Goal: Task Accomplishment & Management: Use online tool/utility

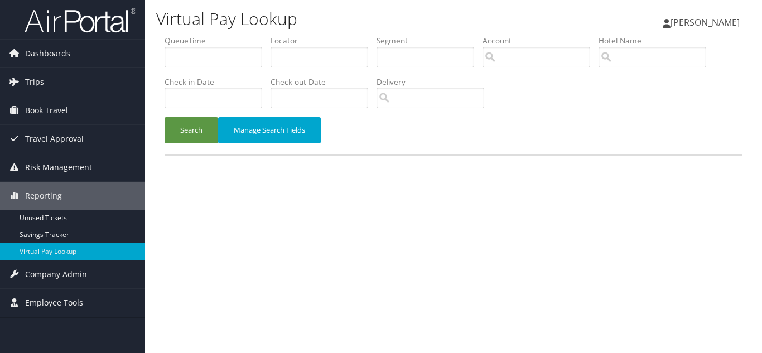
click at [343, 16] on h1 "Virtual Pay Lookup" at bounding box center [354, 18] width 396 height 23
drag, startPoint x: 358, startPoint y: 21, endPoint x: 342, endPoint y: 26, distance: 17.1
click at [358, 21] on h1 "Virtual Pay Lookup" at bounding box center [354, 18] width 396 height 23
drag, startPoint x: 41, startPoint y: 254, endPoint x: 288, endPoint y: 254, distance: 247.0
click at [41, 254] on link "Virtual Pay Lookup" at bounding box center [72, 251] width 145 height 17
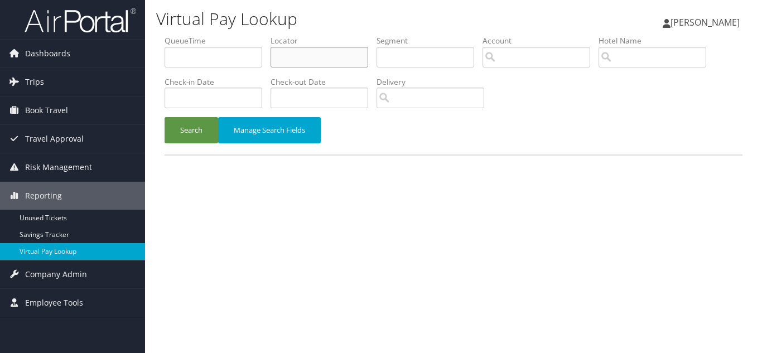
click at [323, 58] on input "text" at bounding box center [319, 57] width 98 height 21
paste input "WKUZRV"
type input "WKUZRV"
click at [164, 117] on button "Search" at bounding box center [191, 130] width 54 height 26
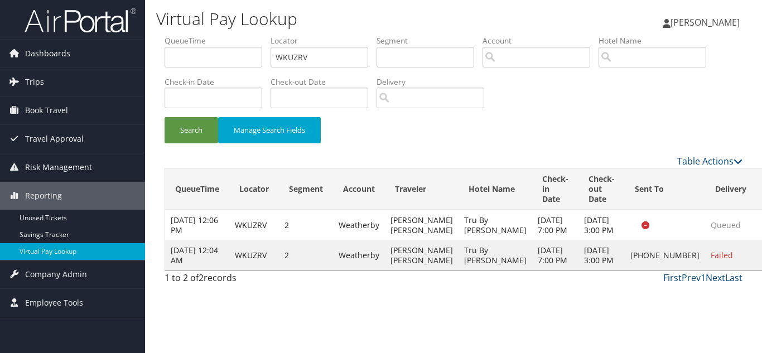
click at [616, 125] on div "Search Manage Search Fields" at bounding box center [453, 135] width 594 height 37
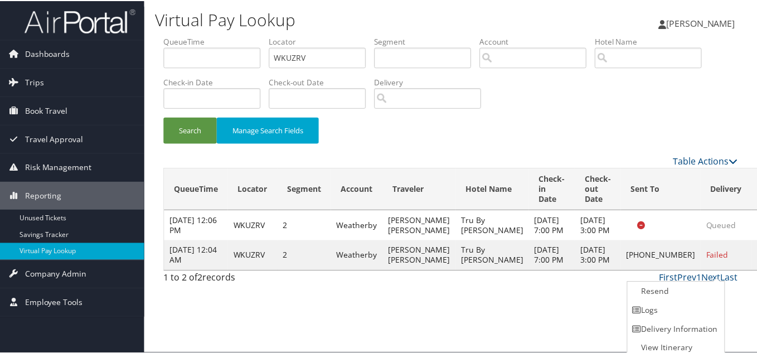
scroll to position [6, 0]
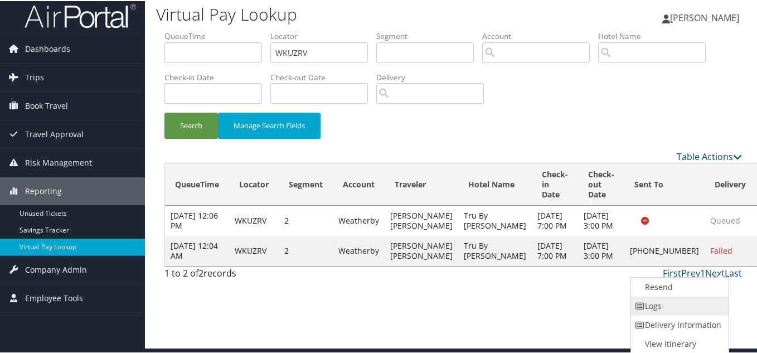
click at [684, 300] on link "Logs" at bounding box center [678, 304] width 95 height 19
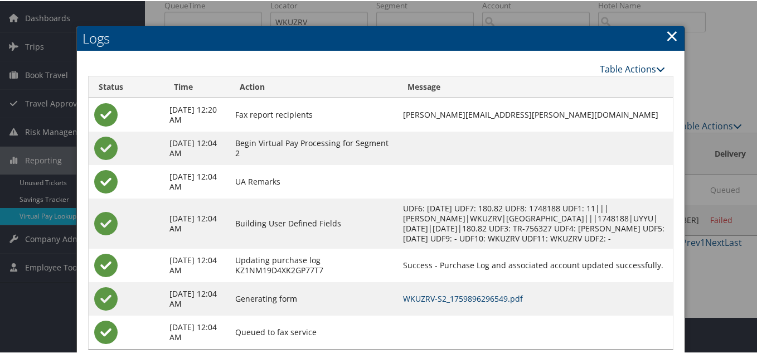
scroll to position [17, 0]
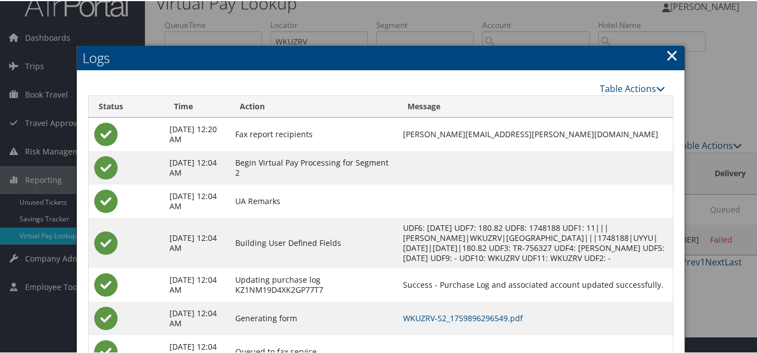
click at [669, 54] on link "×" at bounding box center [672, 54] width 13 height 22
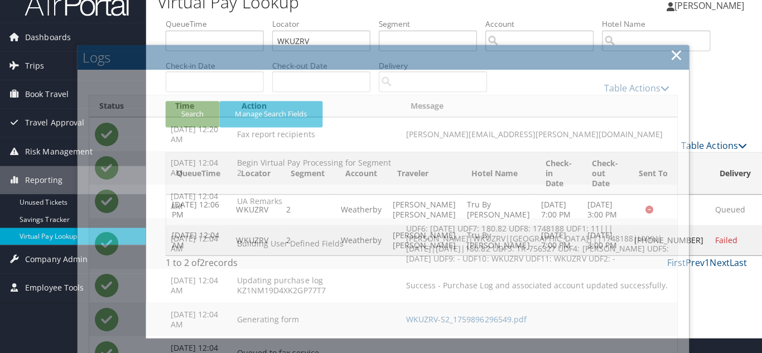
scroll to position [0, 0]
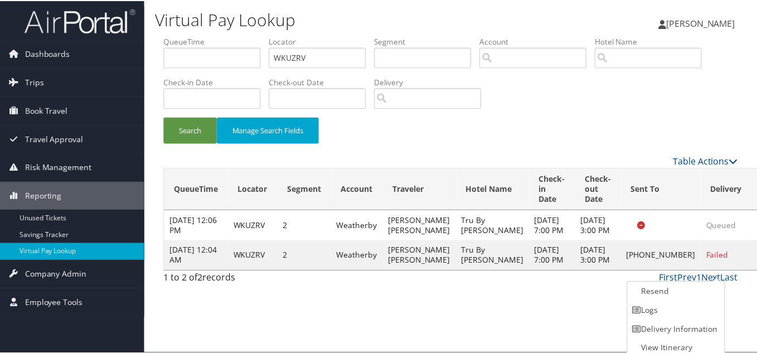
scroll to position [6, 0]
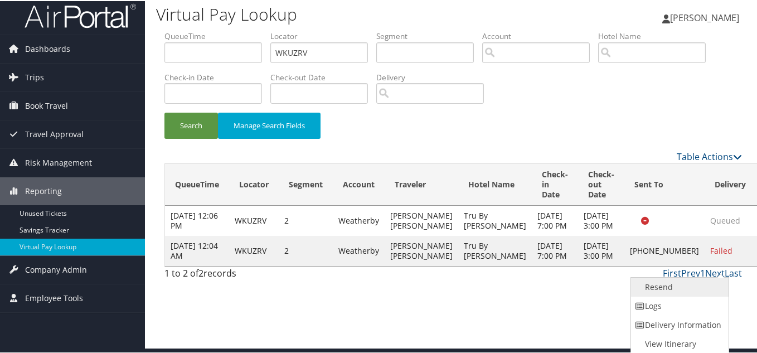
click at [666, 285] on link "Resend" at bounding box center [678, 286] width 95 height 19
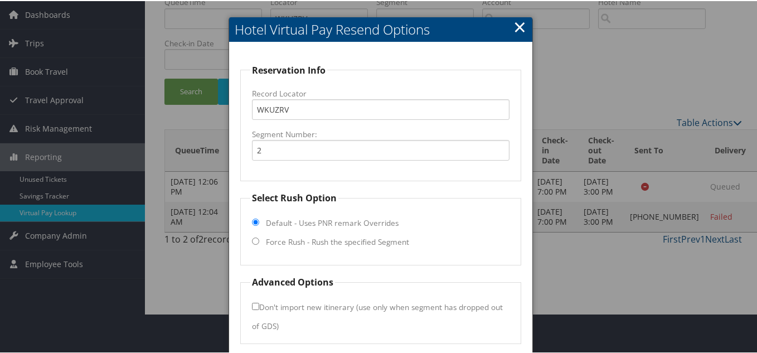
scroll to position [80, 0]
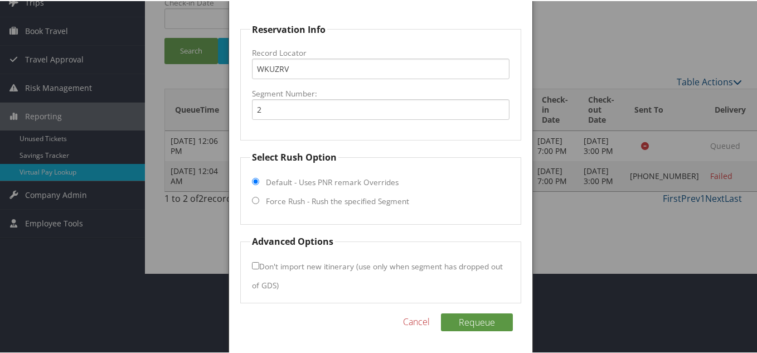
click at [252, 197] on input "Force Rush - Rush the specified Segment" at bounding box center [255, 199] width 7 height 7
radio input "true"
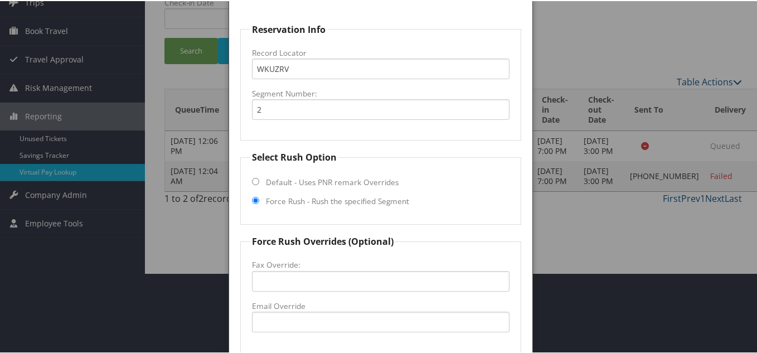
click at [472, 196] on fieldset "Select Rush Option Default - Uses PNR remark Overrides Force Rush - Rush the sp…" at bounding box center [380, 186] width 281 height 74
click at [278, 278] on input "Fax Override:" at bounding box center [381, 280] width 258 height 21
paste input "karen.wilbert@hilton.com"
click at [436, 249] on fieldset "Force Rush Overrides (Optional) Fax Override: karen.wilbert@hilton.com Email Ov…" at bounding box center [380, 293] width 281 height 118
click at [428, 221] on fieldset "Select Rush Option Default - Uses PNR remark Overrides Force Rush - Rush the sp…" at bounding box center [380, 186] width 281 height 74
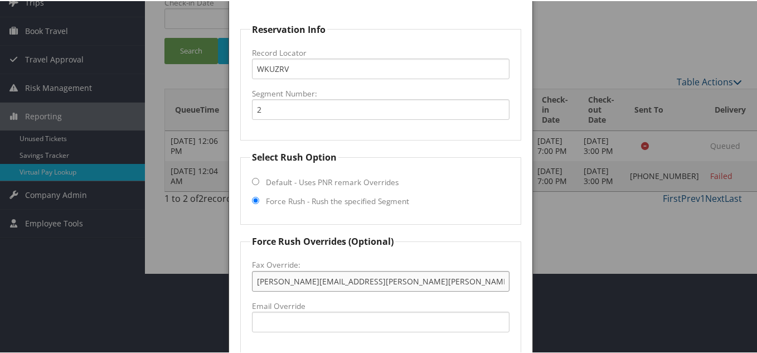
drag, startPoint x: 84, startPoint y: 283, endPoint x: 56, endPoint y: 282, distance: 27.9
click at [47, 273] on body "Menu Dashboards ► AirPortal 360™ (Manager) My Travel Dashboard Trips ► Airtiner…" at bounding box center [381, 96] width 762 height 353
paste input "eber"
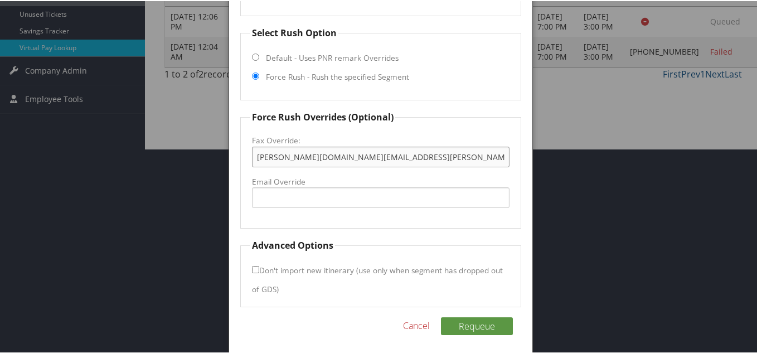
scroll to position [209, 0]
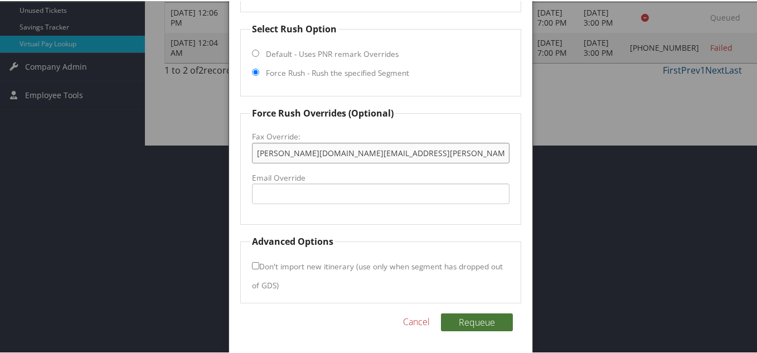
type input "karen.weber@hilton.com"
click at [476, 323] on button "Requeue" at bounding box center [477, 321] width 72 height 18
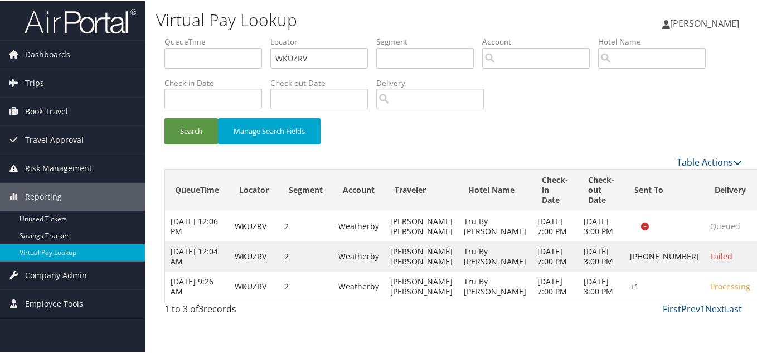
scroll to position [7, 0]
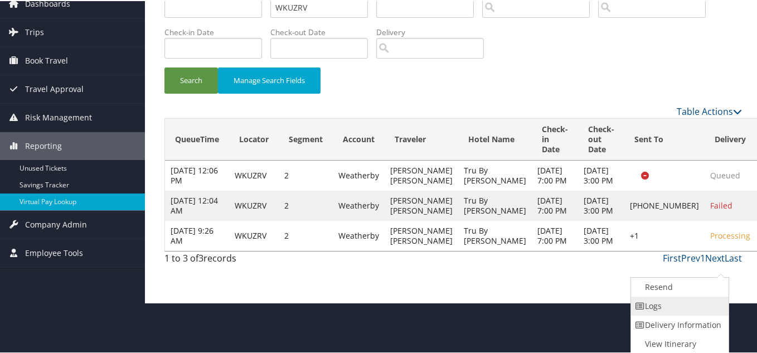
click at [666, 303] on link "Logs" at bounding box center [678, 304] width 95 height 19
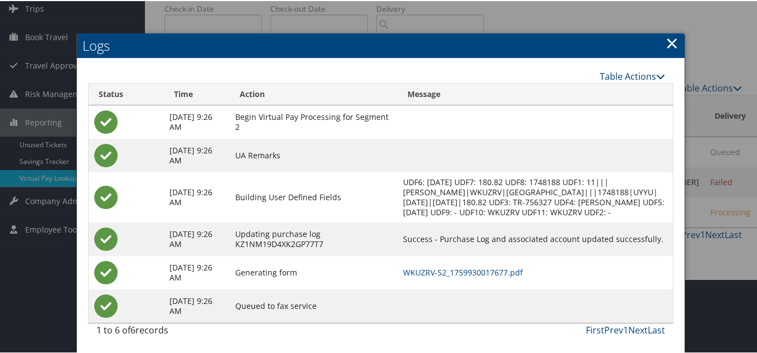
scroll to position [0, 0]
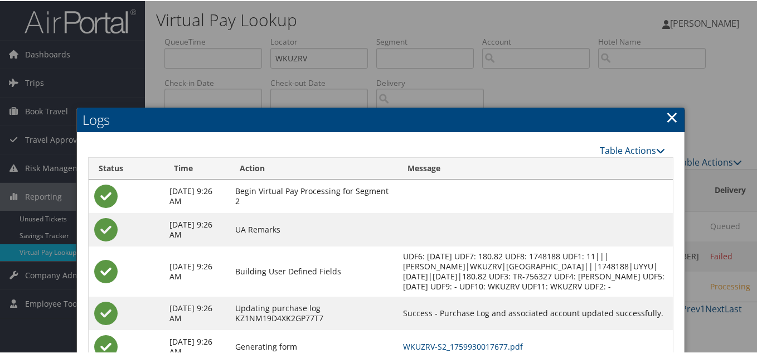
click at [669, 115] on link "×" at bounding box center [672, 116] width 13 height 22
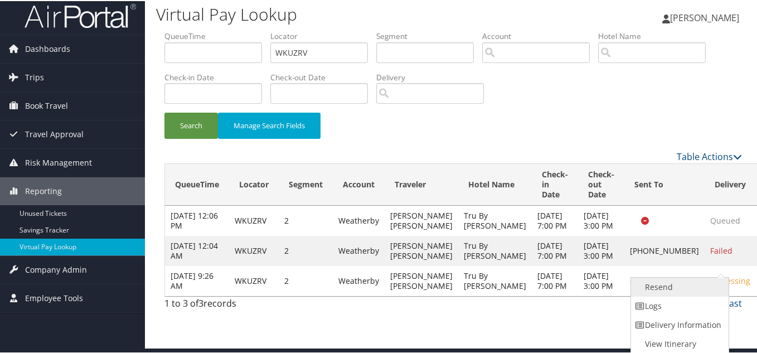
click at [692, 286] on link "Resend" at bounding box center [678, 286] width 95 height 19
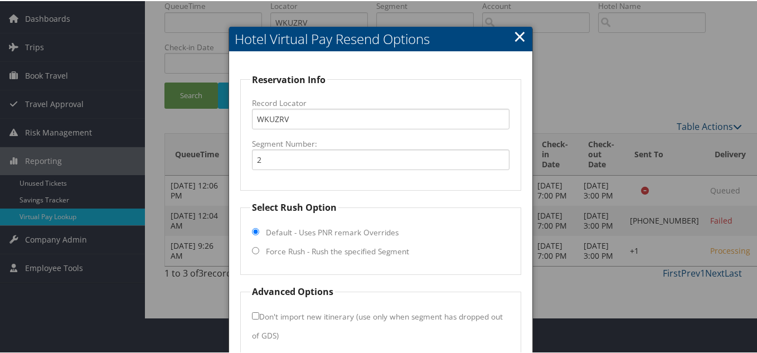
scroll to position [0, 0]
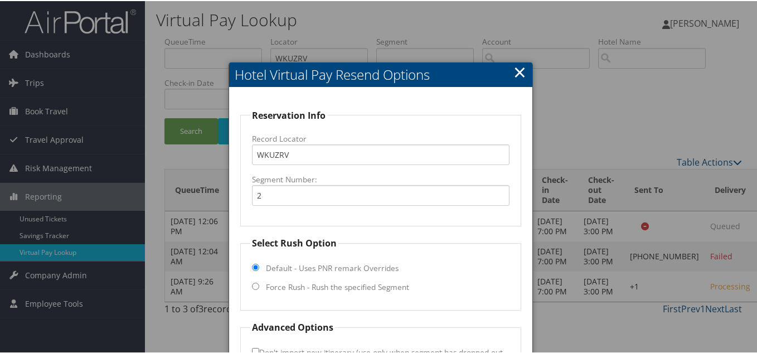
click at [520, 64] on link "×" at bounding box center [519, 71] width 13 height 22
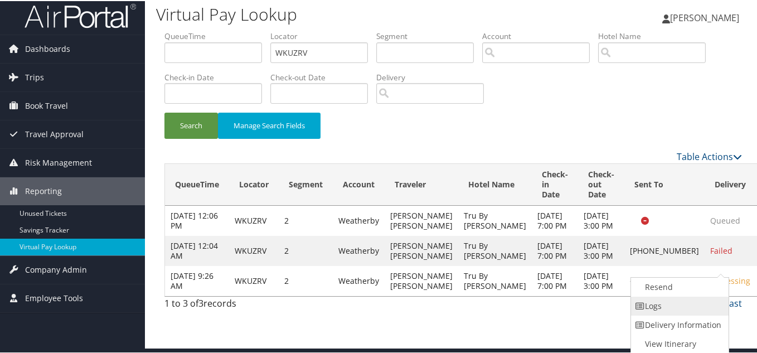
click at [686, 308] on link "Logs" at bounding box center [678, 304] width 95 height 19
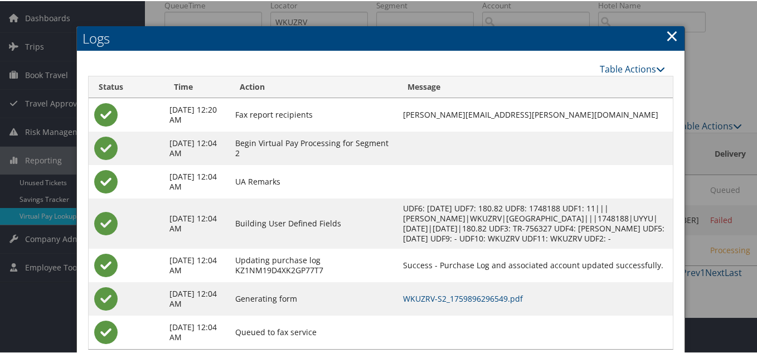
scroll to position [17, 0]
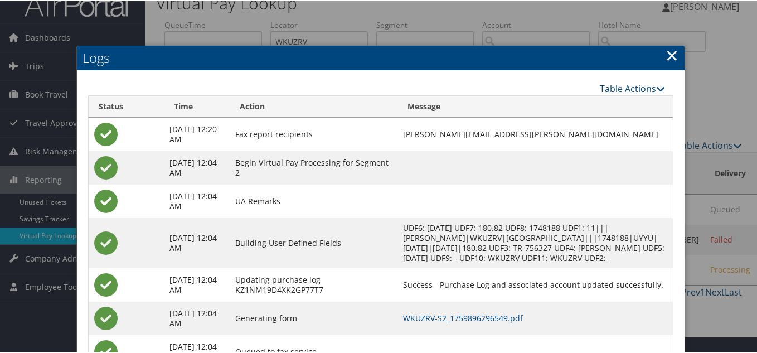
click at [668, 59] on link "×" at bounding box center [672, 54] width 13 height 22
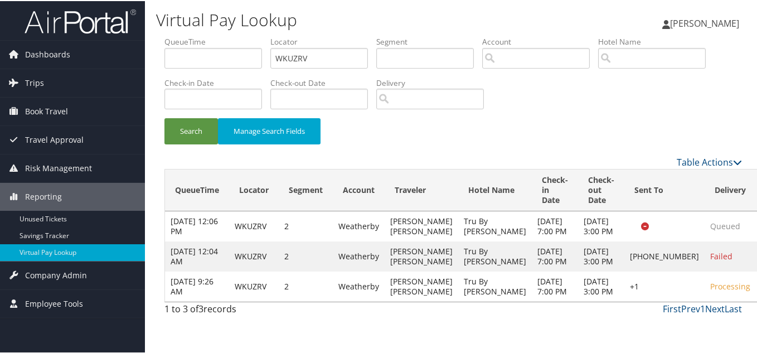
scroll to position [7, 0]
click at [598, 123] on div "Search Manage Search Fields" at bounding box center [453, 135] width 594 height 37
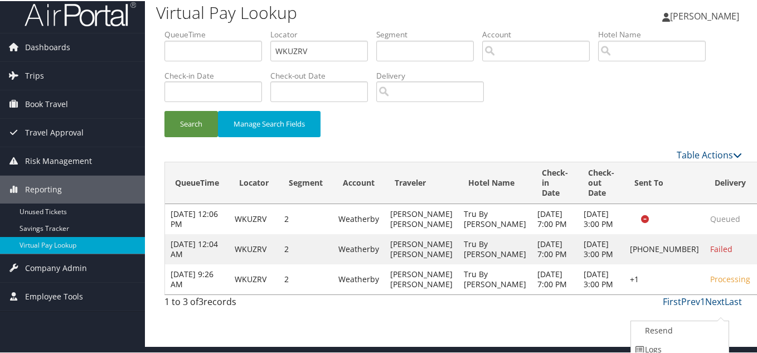
scroll to position [51, 0]
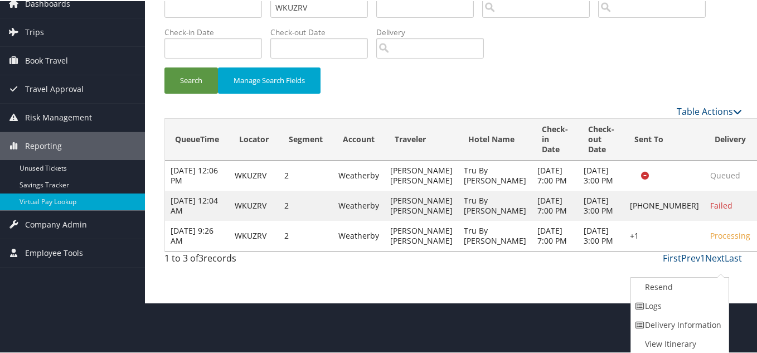
click at [587, 72] on div "Search Manage Search Fields" at bounding box center [453, 84] width 594 height 37
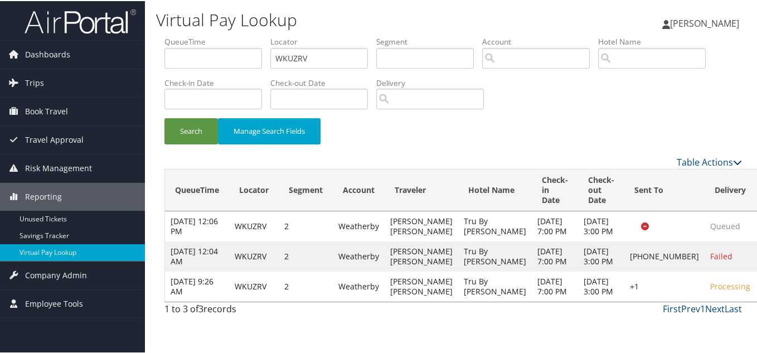
scroll to position [0, 0]
click at [317, 51] on input "WKUZRV" at bounding box center [319, 57] width 98 height 21
click at [164, 117] on button "Search" at bounding box center [191, 130] width 54 height 26
click at [605, 123] on div "Search Manage Search Fields" at bounding box center [453, 135] width 594 height 37
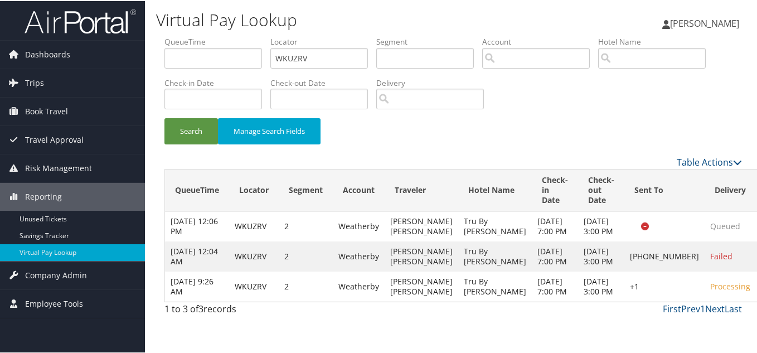
click at [538, 143] on div "Search Manage Search Fields" at bounding box center [453, 135] width 594 height 37
click at [502, 159] on div "Table Actions" at bounding box center [527, 160] width 429 height 13
click at [596, 131] on div "Search Manage Search Fields" at bounding box center [453, 135] width 594 height 37
click at [497, 142] on div "Search Manage Search Fields" at bounding box center [453, 135] width 594 height 37
drag, startPoint x: 580, startPoint y: 129, endPoint x: 586, endPoint y: 130, distance: 5.7
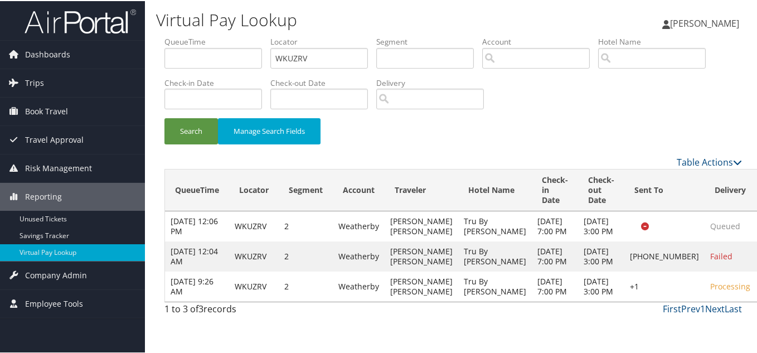
click at [580, 129] on div "Search Manage Search Fields" at bounding box center [453, 135] width 594 height 37
click at [468, 141] on div "Search Manage Search Fields" at bounding box center [453, 135] width 594 height 37
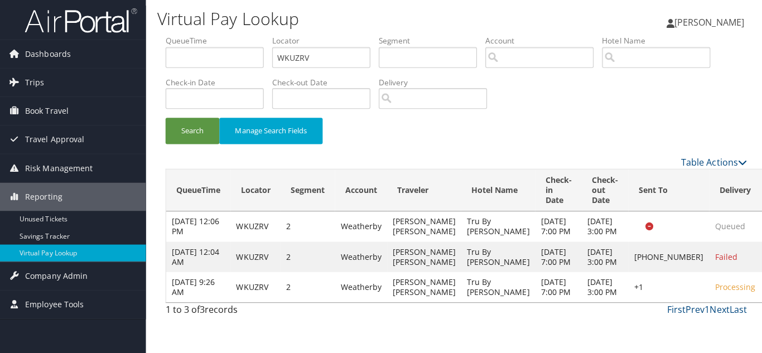
scroll to position [0, 0]
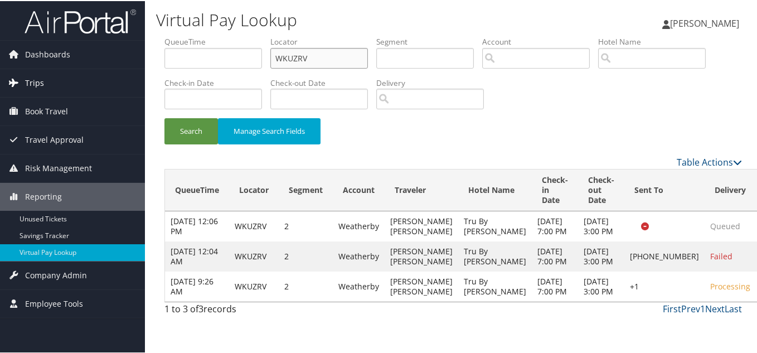
drag, startPoint x: 321, startPoint y: 58, endPoint x: 121, endPoint y: 72, distance: 200.1
click at [127, 71] on div "Dashboards AirPortal 360™ (Manager) My Travel Dashboard Trips Airtinerary® Look…" at bounding box center [381, 176] width 762 height 353
paste input "CEBHNZ"
click at [164, 117] on button "Search" at bounding box center [191, 130] width 54 height 26
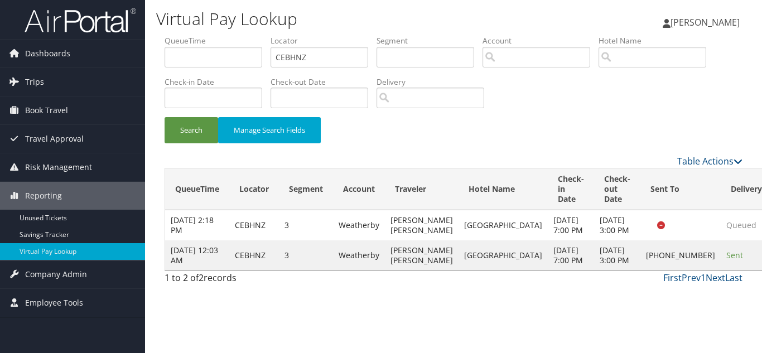
click at [566, 122] on div "Search Manage Search Fields" at bounding box center [453, 135] width 594 height 37
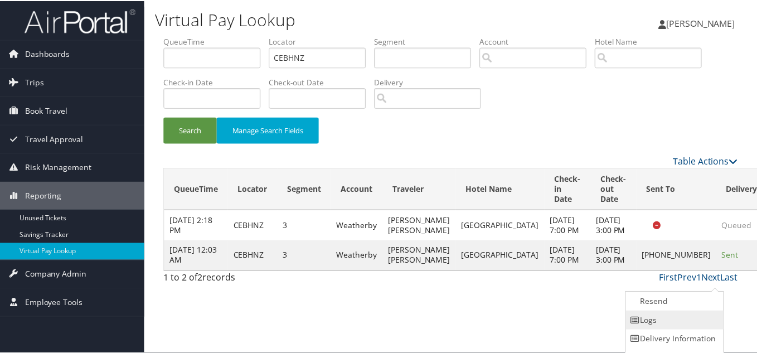
scroll to position [16, 0]
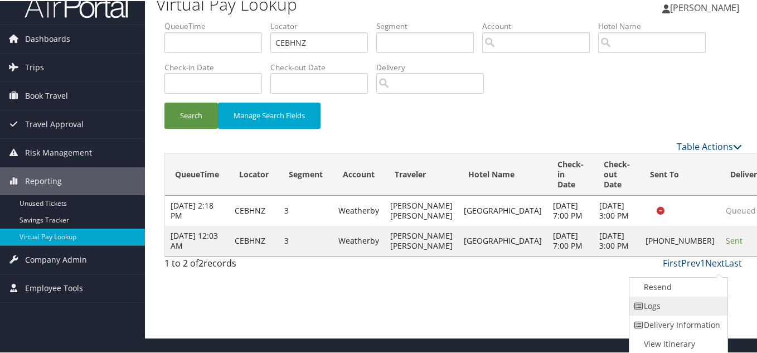
click at [663, 303] on link "Logs" at bounding box center [676, 304] width 95 height 19
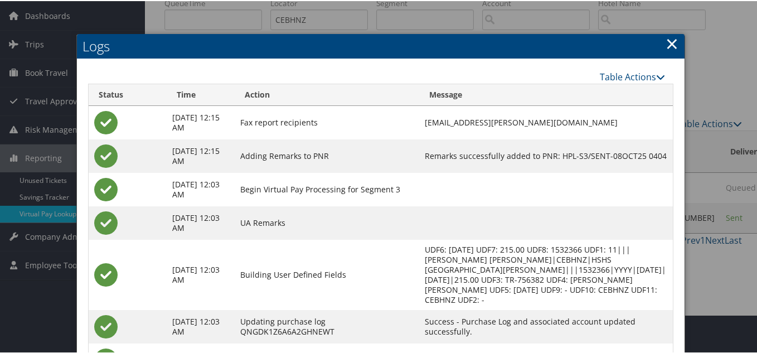
scroll to position [116, 0]
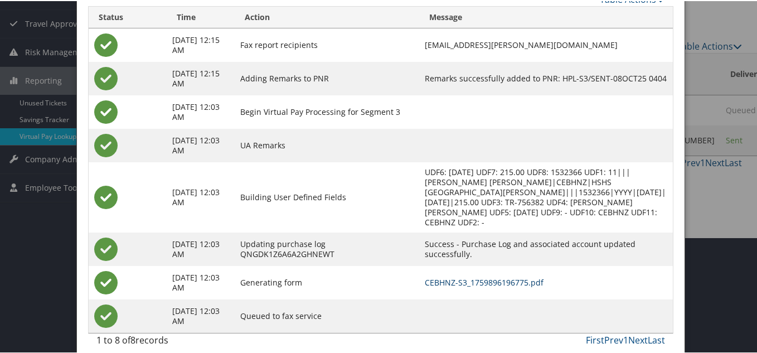
drag, startPoint x: 473, startPoint y: 274, endPoint x: 463, endPoint y: 269, distance: 11.5
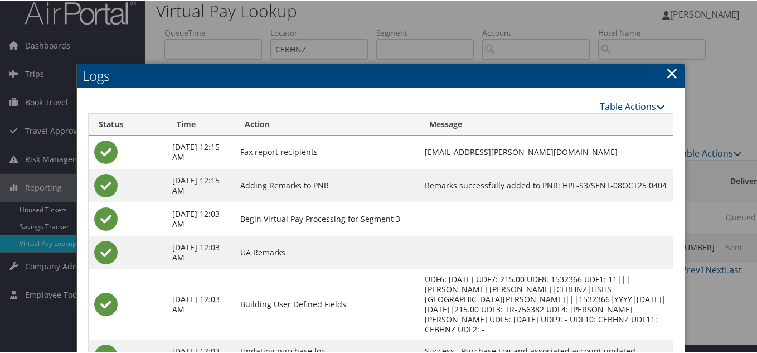
scroll to position [4, 0]
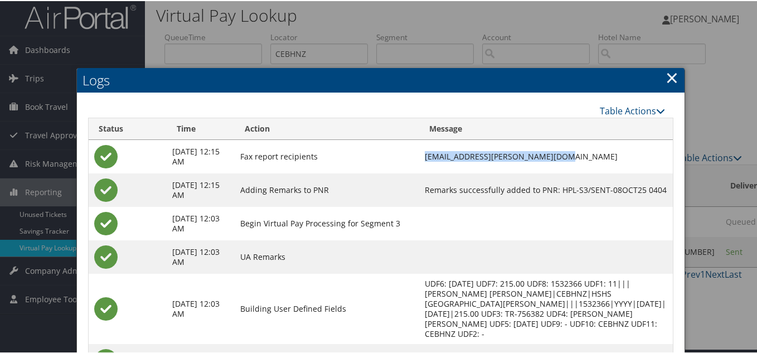
drag, startPoint x: 555, startPoint y: 156, endPoint x: 414, endPoint y: 157, distance: 140.5
click at [414, 157] on tr "Oct 8, 2025 12:15 AM Fax report recipients charris.wayman@chghealthcare.com" at bounding box center [381, 155] width 585 height 33
click at [572, 164] on td "charris.wayman@chghealthcare.com" at bounding box center [546, 155] width 254 height 33
drag, startPoint x: 555, startPoint y: 155, endPoint x: 422, endPoint y: 159, distance: 133.3
click at [422, 159] on td "charris.wayman@chghealthcare.com" at bounding box center [546, 155] width 254 height 33
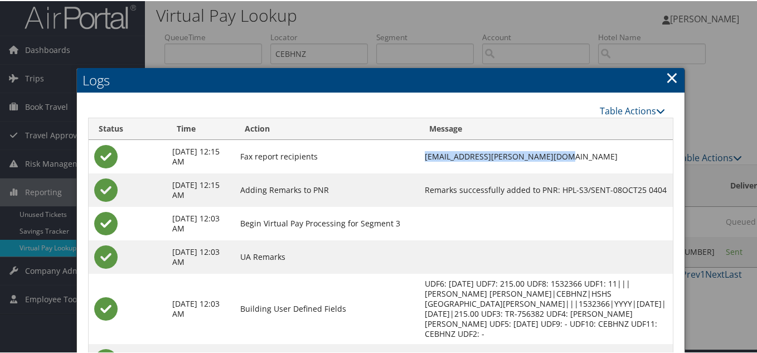
click at [520, 163] on td "charris.wayman@chghealthcare.com" at bounding box center [546, 155] width 254 height 33
drag, startPoint x: 556, startPoint y: 155, endPoint x: 421, endPoint y: 159, distance: 135.0
click at [421, 159] on td "charris.wayman@chghealthcare.com" at bounding box center [546, 155] width 254 height 33
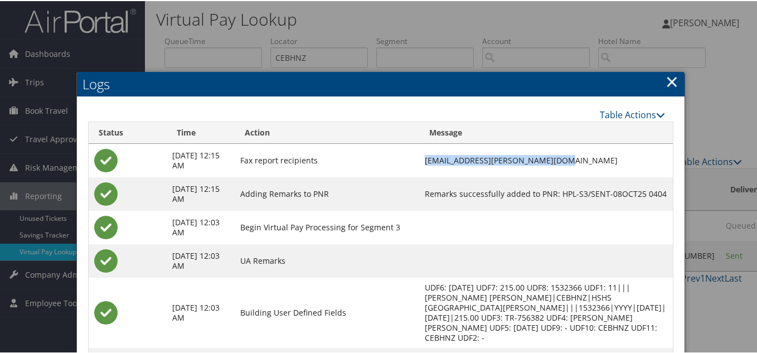
scroll to position [0, 0]
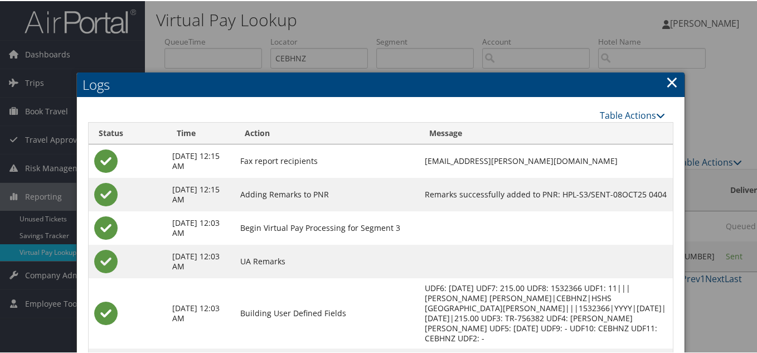
click at [668, 81] on link "×" at bounding box center [672, 81] width 13 height 22
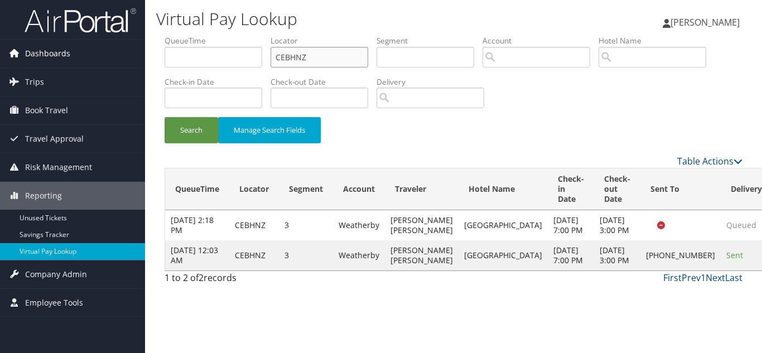
drag, startPoint x: 224, startPoint y: 52, endPoint x: 106, endPoint y: 51, distance: 118.2
click at [113, 51] on div "Dashboards AirPortal 360™ (Manager) My Travel Dashboard Trips Airtinerary® Look…" at bounding box center [381, 176] width 762 height 353
paste input "OOEGMF"
click at [164, 117] on button "Search" at bounding box center [191, 130] width 54 height 26
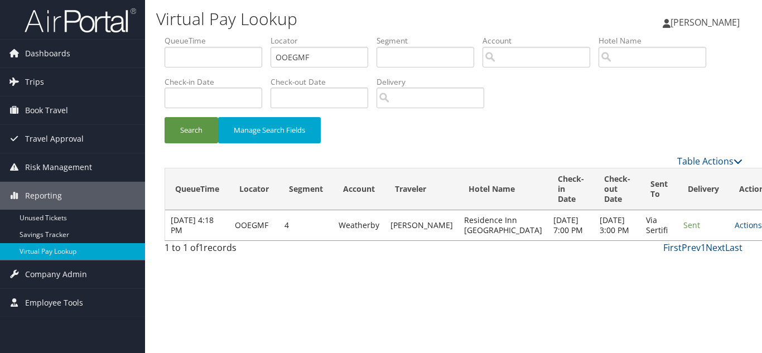
click at [440, 141] on div "Search Manage Search Fields" at bounding box center [453, 135] width 594 height 37
click at [734, 227] on link "Actions" at bounding box center [751, 225] width 35 height 11
click at [688, 268] on link "Logs" at bounding box center [693, 265] width 70 height 19
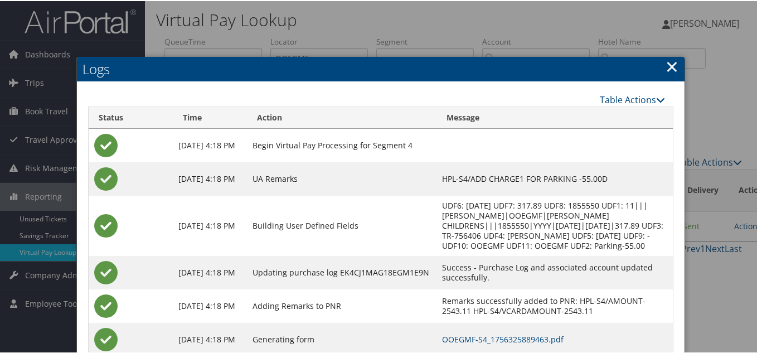
click at [666, 64] on link "×" at bounding box center [672, 65] width 13 height 22
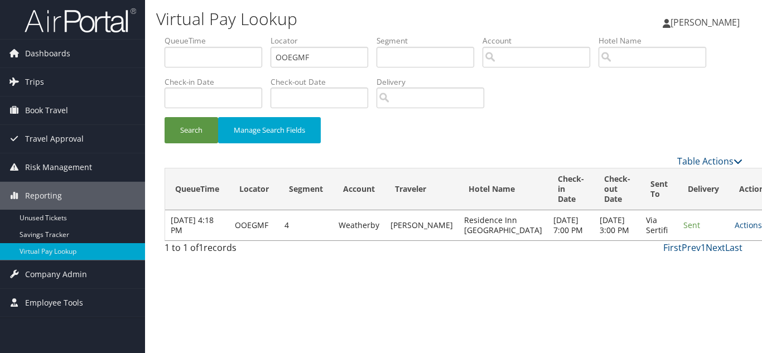
click at [411, 131] on div "Search Manage Search Fields" at bounding box center [453, 135] width 594 height 37
click at [734, 230] on link "Actions" at bounding box center [751, 225] width 35 height 11
click at [700, 266] on link "Logs" at bounding box center [693, 265] width 70 height 19
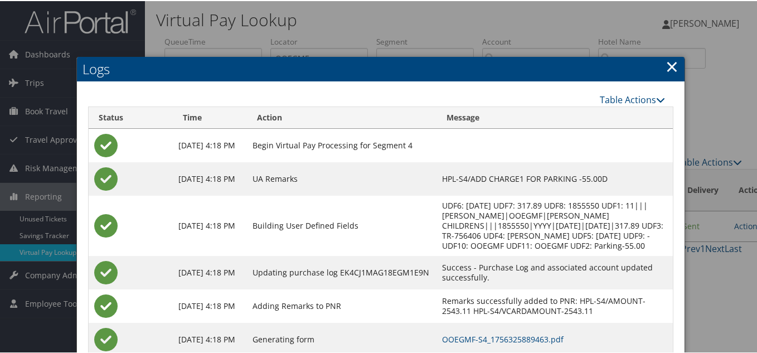
click at [666, 67] on link "×" at bounding box center [672, 65] width 13 height 22
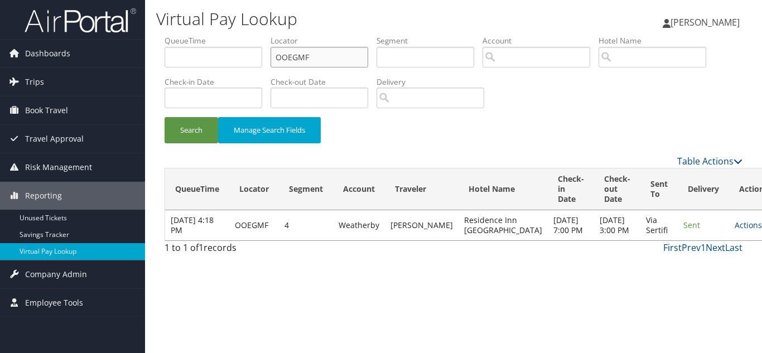
drag, startPoint x: 313, startPoint y: 57, endPoint x: 241, endPoint y: 57, distance: 71.9
click at [242, 35] on ul "QueueTime Locator OOEGMF Segment Account Traveler Hotel Name Check-in Date Chec…" at bounding box center [453, 35] width 578 height 0
click at [734, 230] on link "Actions" at bounding box center [751, 225] width 35 height 11
click at [620, 133] on div "Search Manage Search Fields" at bounding box center [453, 135] width 594 height 37
drag, startPoint x: 251, startPoint y: 62, endPoint x: 213, endPoint y: 72, distance: 39.9
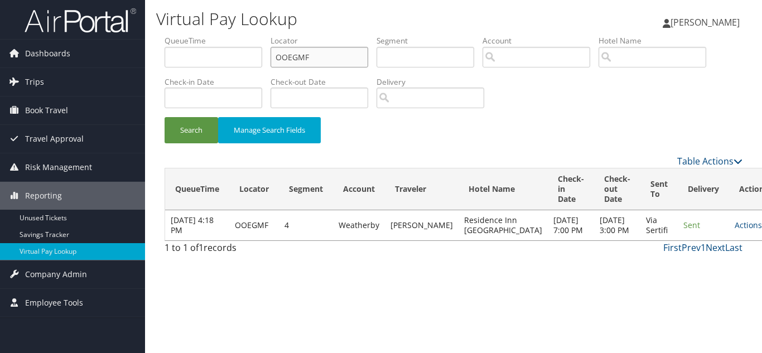
click at [225, 35] on ul "QueueTime Locator OOEGMF Segment Account Traveler Hotel Name Check-in Date Chec…" at bounding box center [453, 35] width 578 height 0
paste input "JOHAJM"
type input "JOHAJM"
click at [164, 117] on button "Search" at bounding box center [191, 130] width 54 height 26
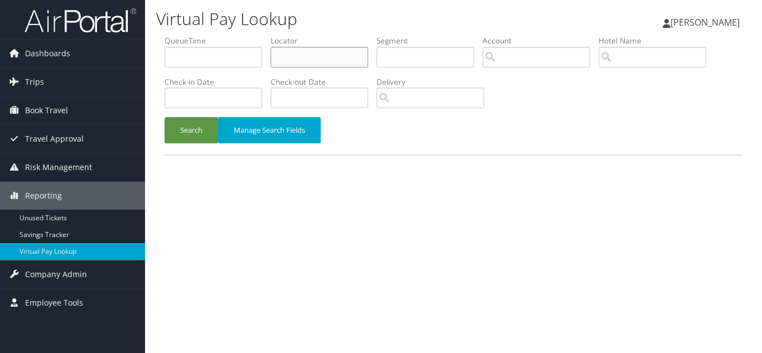
click at [292, 56] on input "text" at bounding box center [319, 57] width 98 height 21
paste input "JOHAJM"
click at [164, 117] on button "Search" at bounding box center [191, 130] width 54 height 26
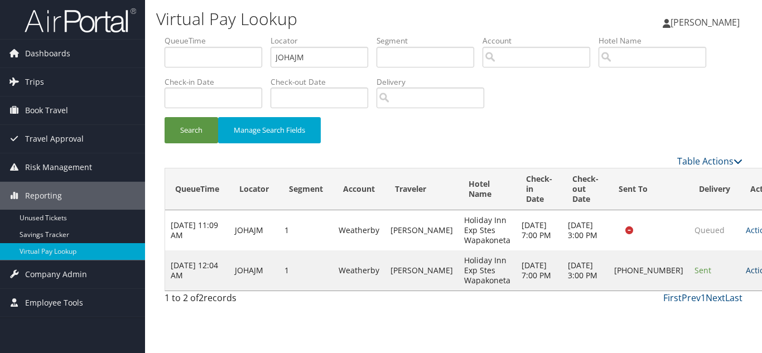
click at [745, 275] on link "Actions" at bounding box center [762, 270] width 35 height 11
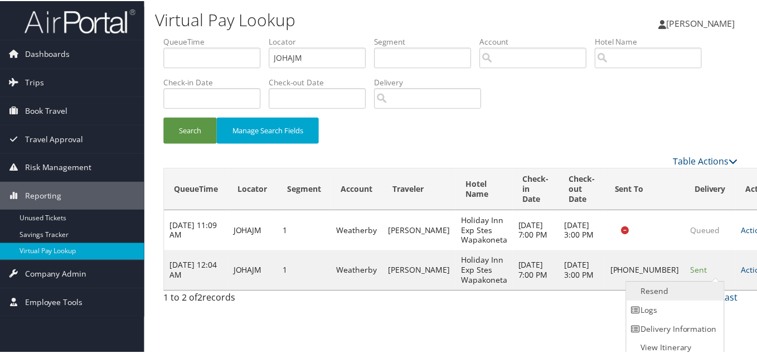
scroll to position [6, 0]
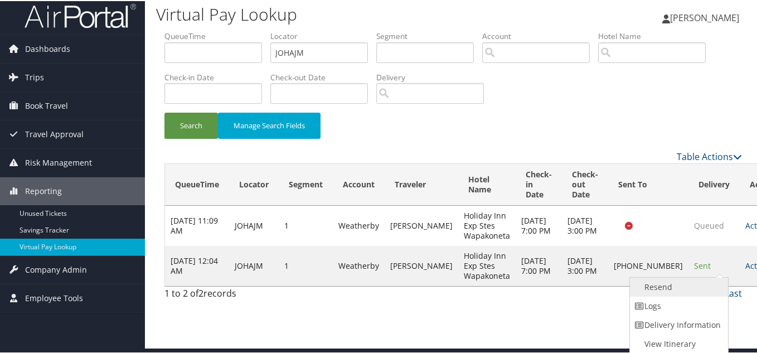
click at [666, 287] on link "Resend" at bounding box center [677, 286] width 95 height 19
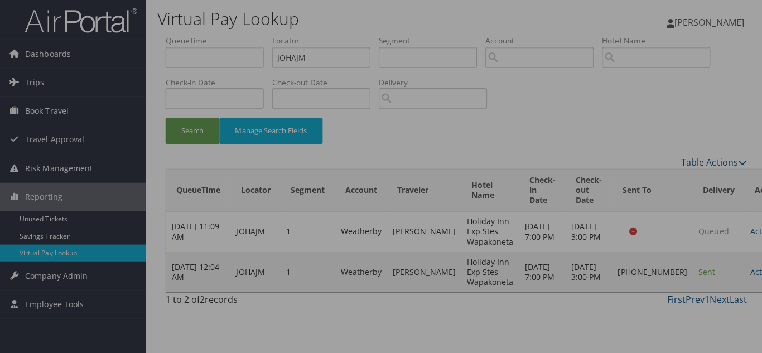
scroll to position [0, 0]
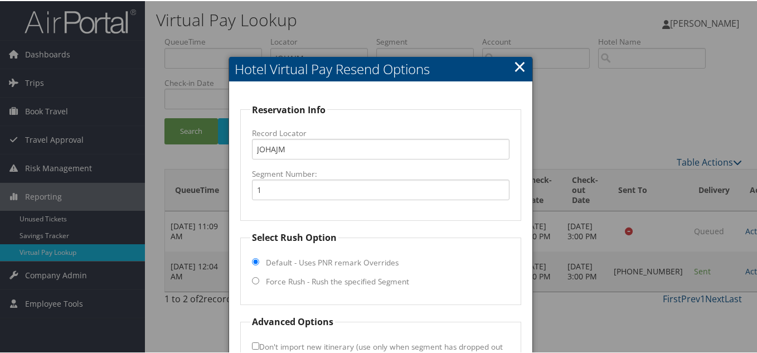
click at [521, 67] on link "×" at bounding box center [519, 65] width 13 height 22
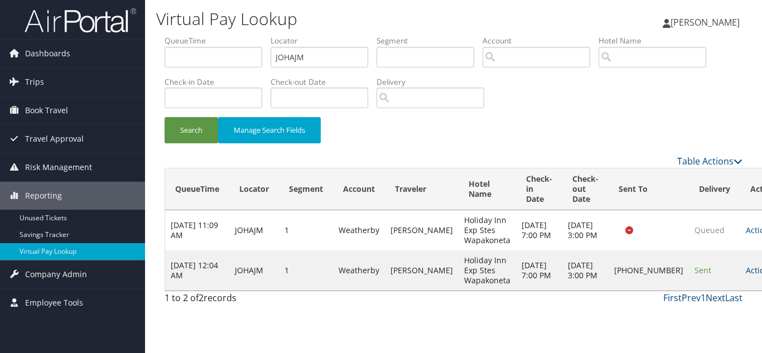
click at [745, 274] on link "Actions" at bounding box center [762, 270] width 35 height 11
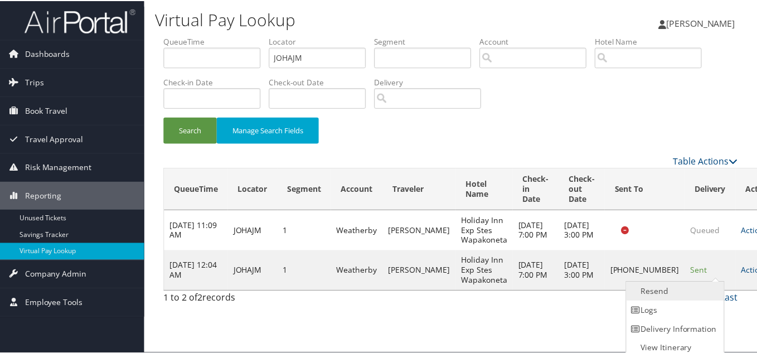
scroll to position [6, 0]
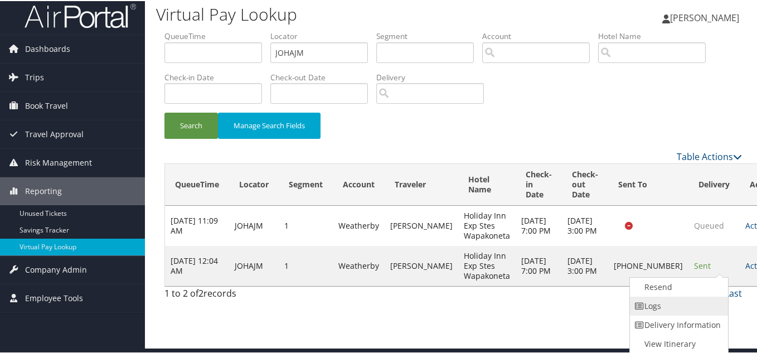
click at [681, 300] on link "Logs" at bounding box center [677, 304] width 95 height 19
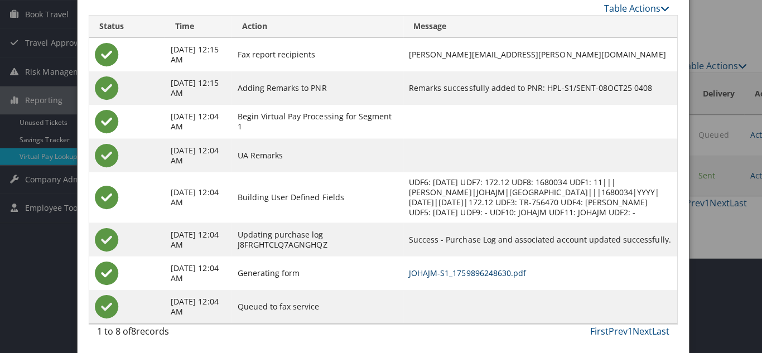
scroll to position [0, 0]
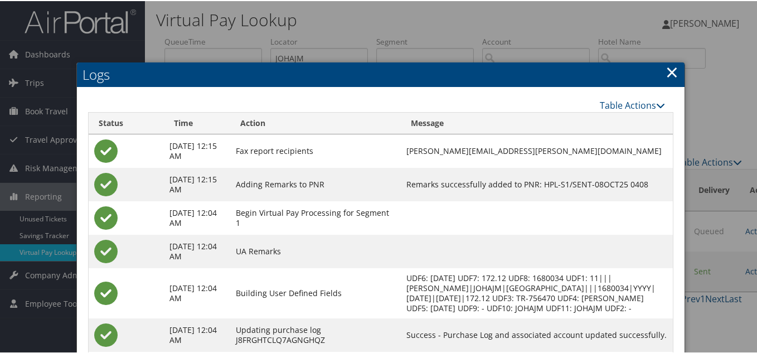
click at [668, 74] on link "×" at bounding box center [672, 71] width 13 height 22
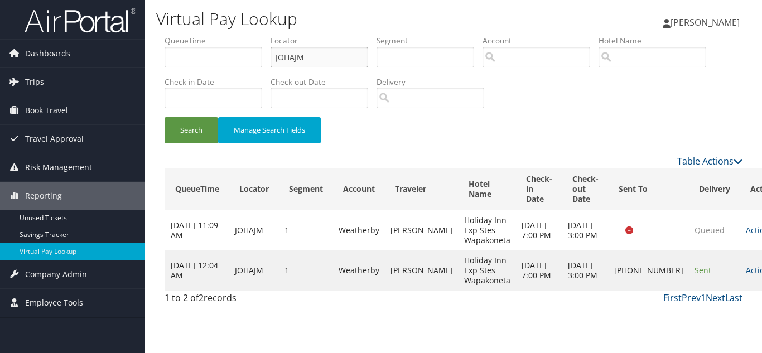
drag, startPoint x: 314, startPoint y: 61, endPoint x: 147, endPoint y: 74, distance: 167.8
click at [147, 74] on div "Virtual Pay Lookup [PERSON_NAME] [PERSON_NAME] My Settings Travel Agency Contac…" at bounding box center [453, 176] width 617 height 353
paste input "GJHRRK"
type input "GJHRRK"
click at [164, 117] on button "Search" at bounding box center [191, 130] width 54 height 26
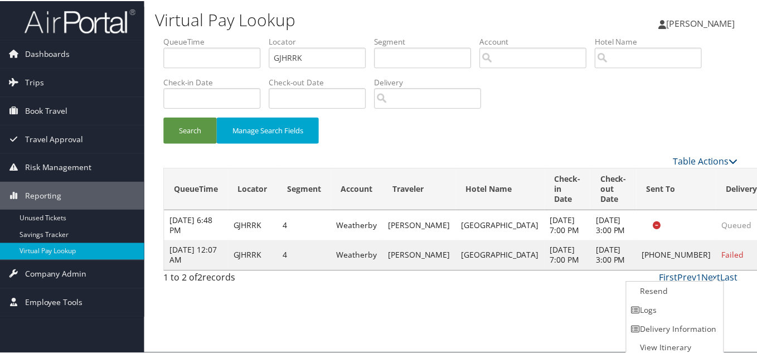
scroll to position [6, 0]
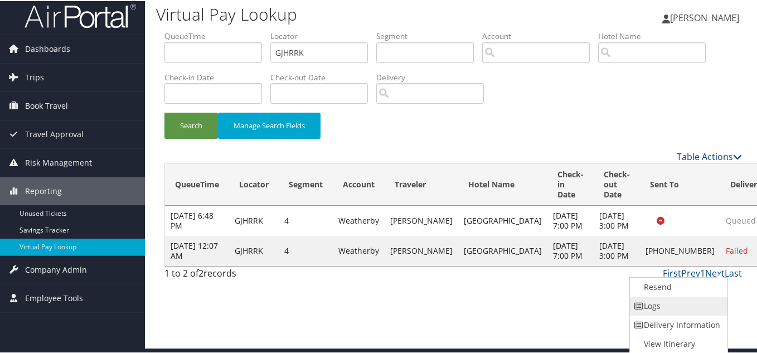
click at [671, 303] on link "Logs" at bounding box center [677, 304] width 95 height 19
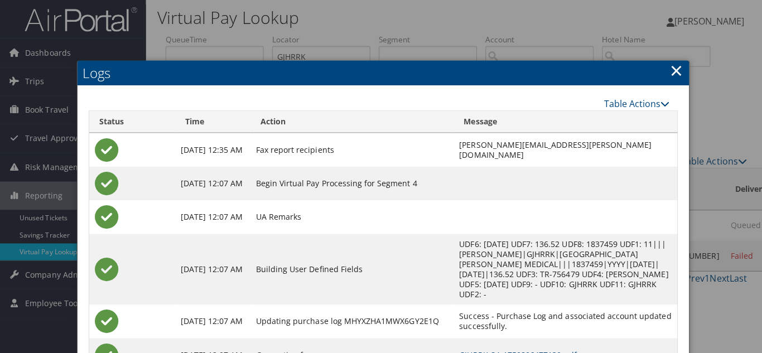
scroll to position [0, 0]
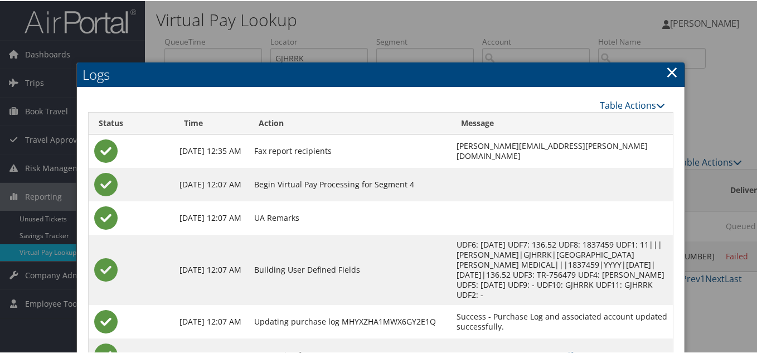
click at [666, 74] on link "×" at bounding box center [672, 71] width 13 height 22
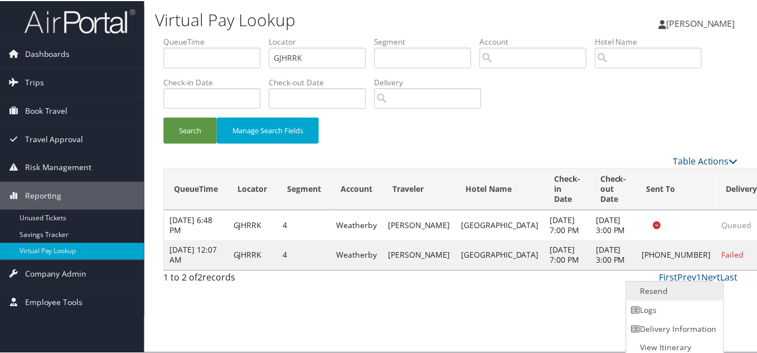
scroll to position [6, 0]
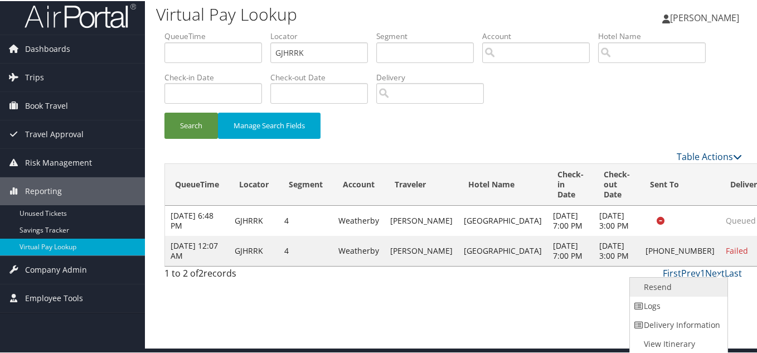
click at [686, 288] on link "Resend" at bounding box center [677, 286] width 95 height 19
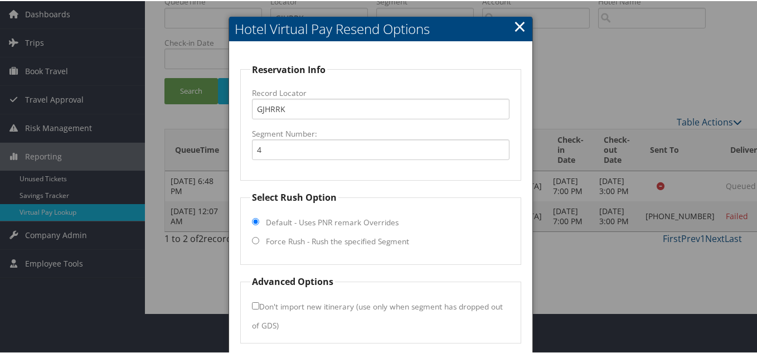
scroll to position [80, 0]
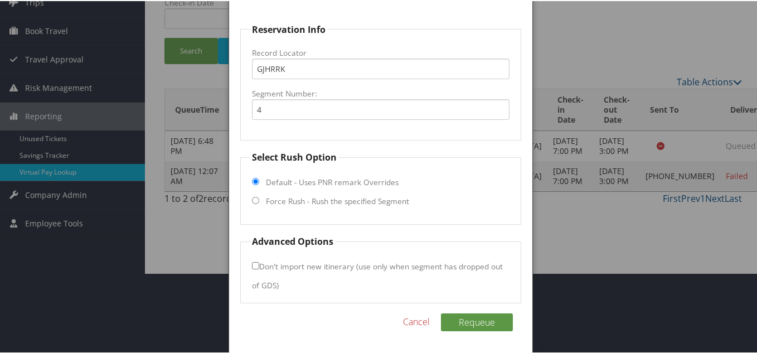
click at [254, 201] on input "Force Rush - Rush the specified Segment" at bounding box center [255, 199] width 7 height 7
radio input "true"
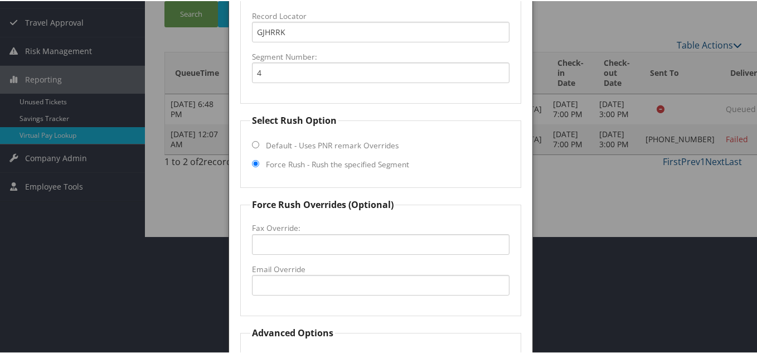
scroll to position [136, 0]
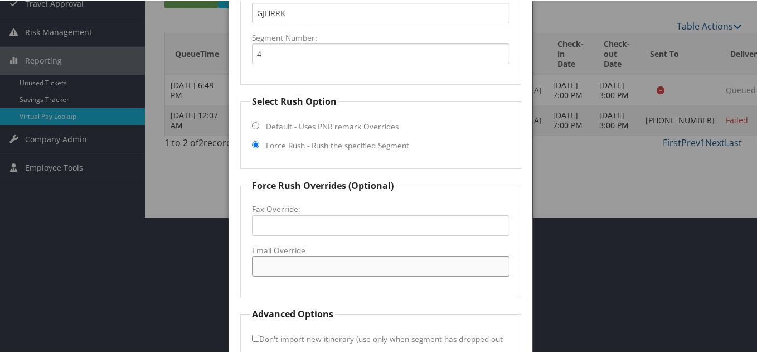
click at [263, 266] on input "Email Override" at bounding box center [381, 265] width 258 height 21
paste input "[EMAIL_ADDRESS][DOMAIN_NAME]"
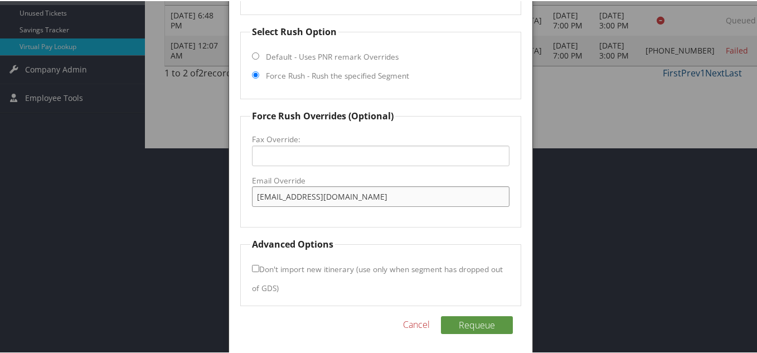
scroll to position [209, 0]
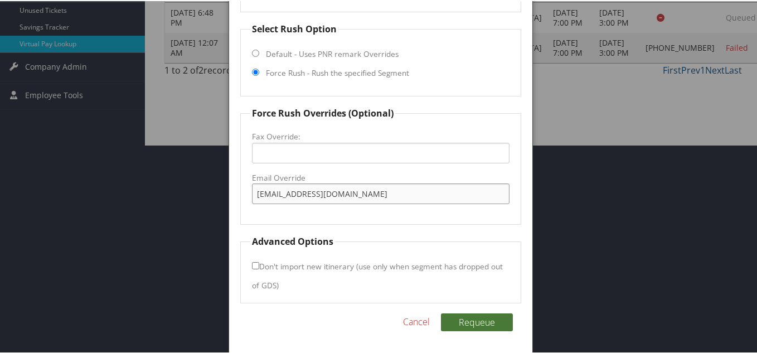
type input "[EMAIL_ADDRESS][DOMAIN_NAME]"
click at [473, 319] on button "Requeue" at bounding box center [477, 321] width 72 height 18
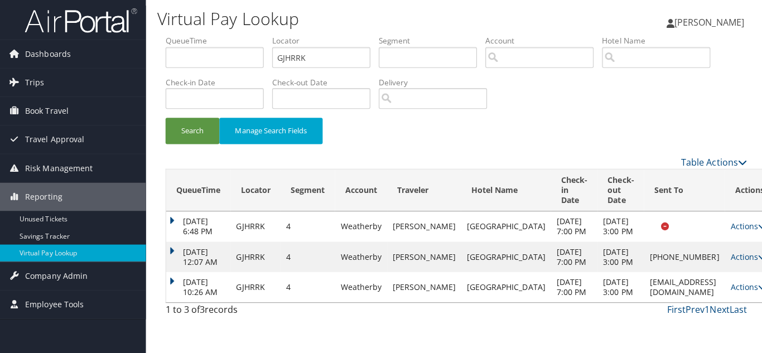
scroll to position [0, 0]
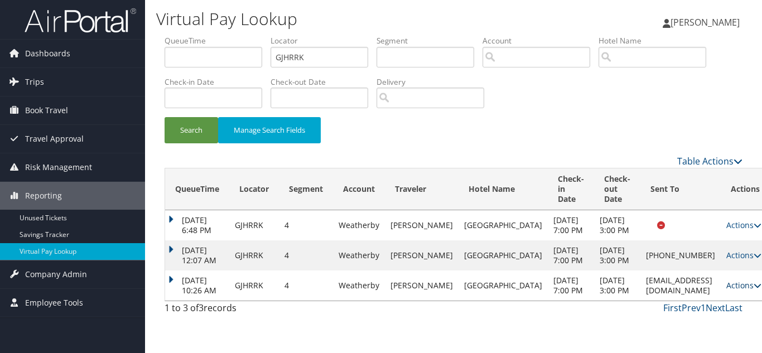
click at [726, 290] on link "Actions" at bounding box center [743, 285] width 35 height 11
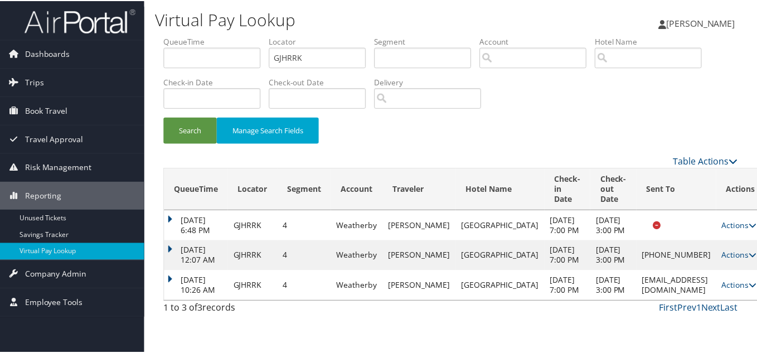
scroll to position [42, 0]
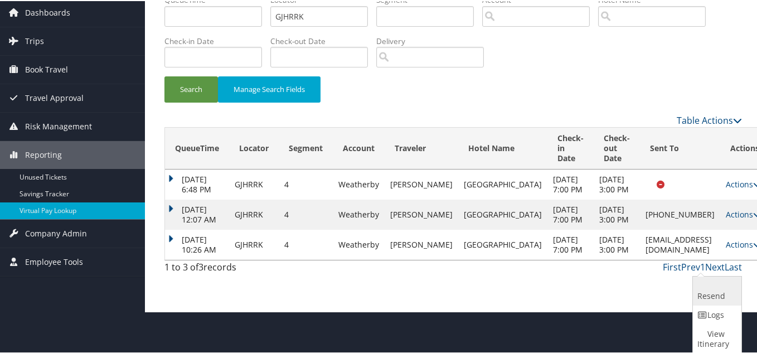
click at [711, 297] on link "Resend" at bounding box center [716, 289] width 46 height 29
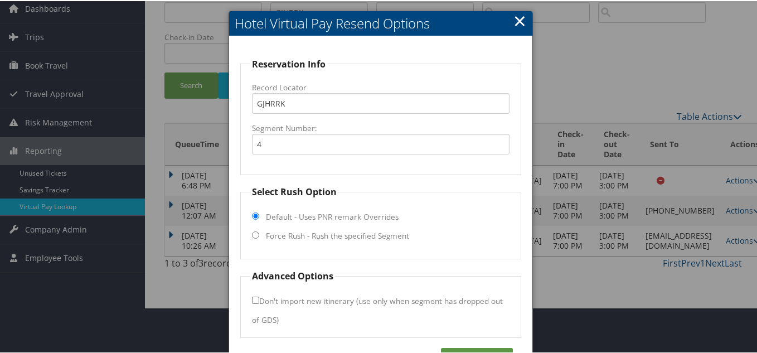
scroll to position [80, 0]
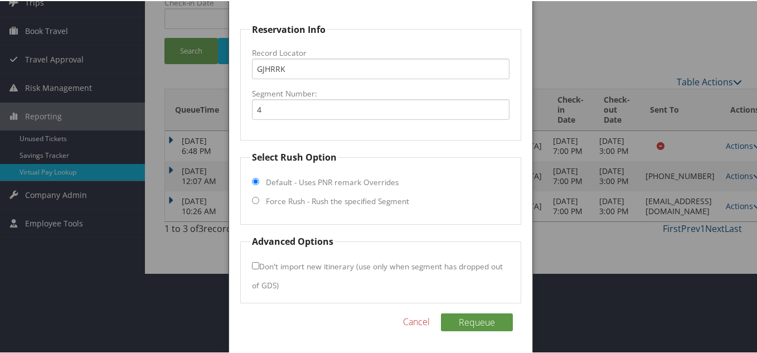
click at [254, 202] on input "Force Rush - Rush the specified Segment" at bounding box center [255, 199] width 7 height 7
radio input "true"
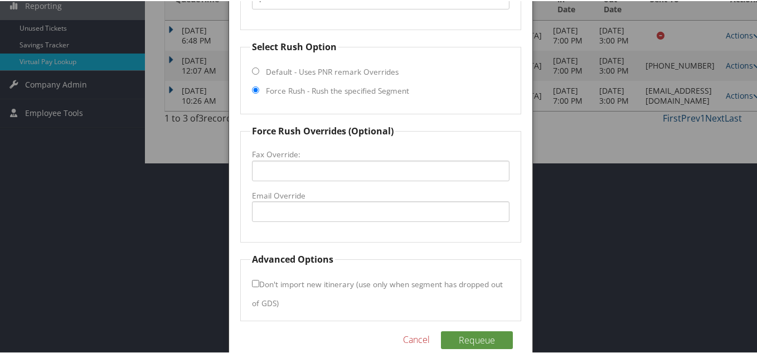
scroll to position [192, 0]
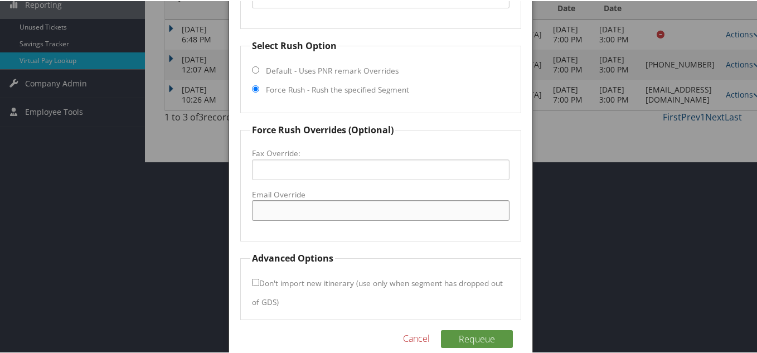
click at [280, 203] on input "Email Override" at bounding box center [381, 209] width 258 height 21
paste input "[EMAIL_ADDRESS][DOMAIN_NAME]"
type input "[EMAIL_ADDRESS][DOMAIN_NAME]"
click at [313, 236] on fieldset "Force Rush Overrides (Optional) Fax Override: Email Override [EMAIL_ADDRESS][DO…" at bounding box center [380, 181] width 281 height 118
click at [478, 338] on button "Requeue" at bounding box center [477, 338] width 72 height 18
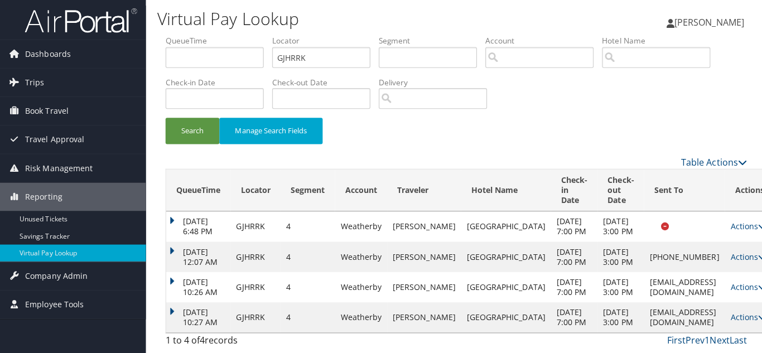
scroll to position [0, 0]
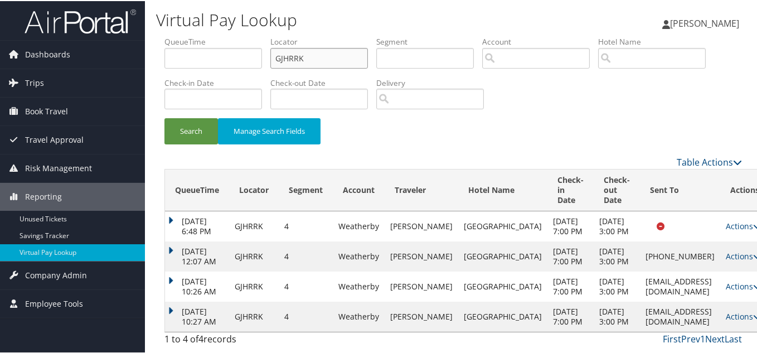
drag, startPoint x: 303, startPoint y: 55, endPoint x: 211, endPoint y: 55, distance: 91.4
click at [217, 35] on ul "QueueTime Locator GJHRRK Segment Account Traveler Hotel Name Check-in Date Chec…" at bounding box center [453, 35] width 578 height 0
paste input "EMHVUL"
type input "EMHVUL"
click at [164, 117] on button "Search" at bounding box center [191, 130] width 54 height 26
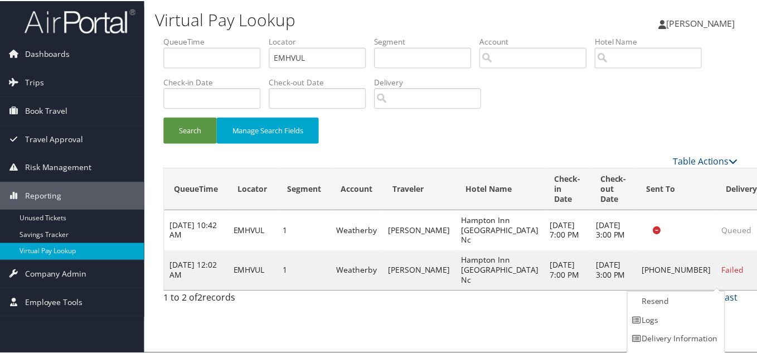
scroll to position [16, 0]
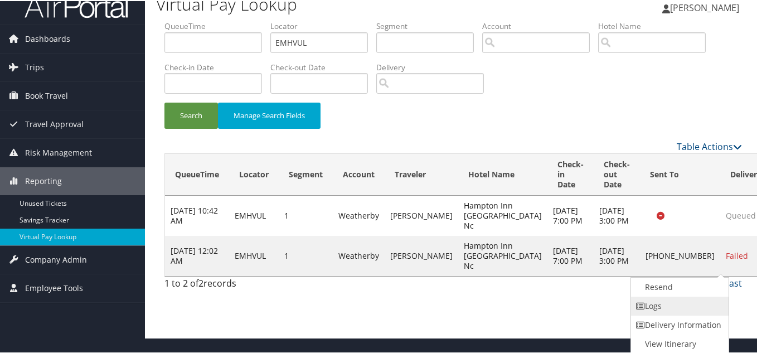
click at [667, 303] on link "Logs" at bounding box center [678, 304] width 95 height 19
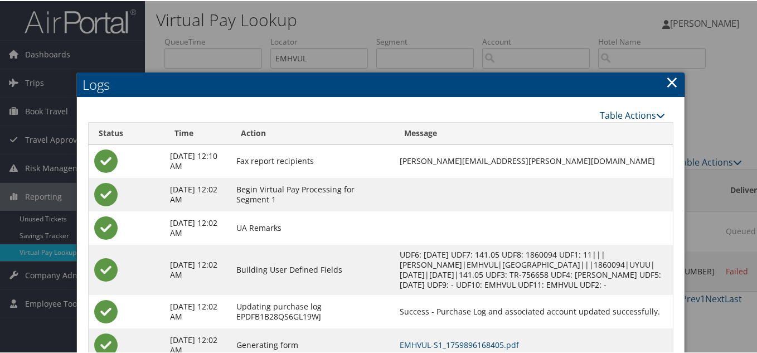
scroll to position [56, 0]
